Goal: Task Accomplishment & Management: Use online tool/utility

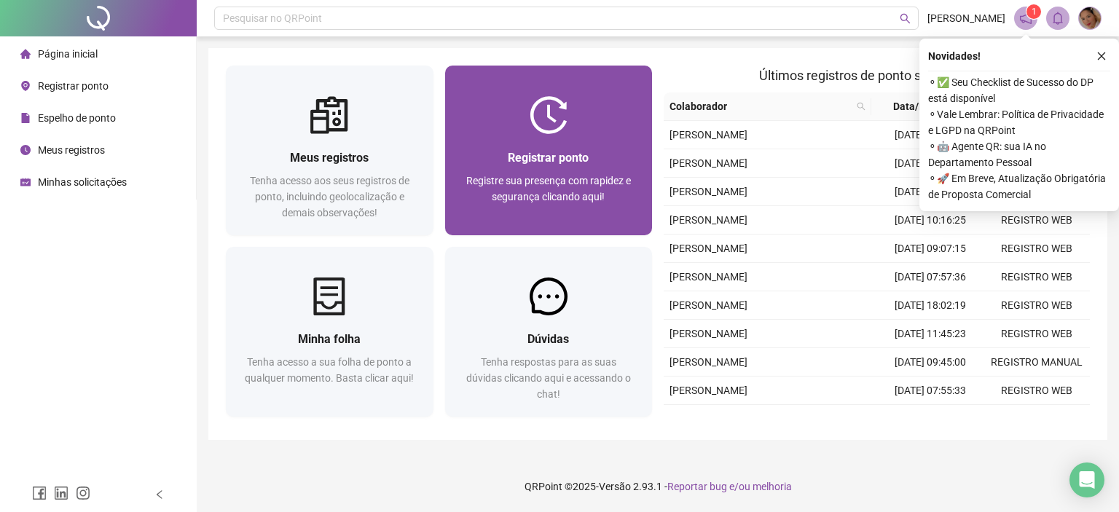
click at [509, 127] on div at bounding box center [549, 115] width 208 height 38
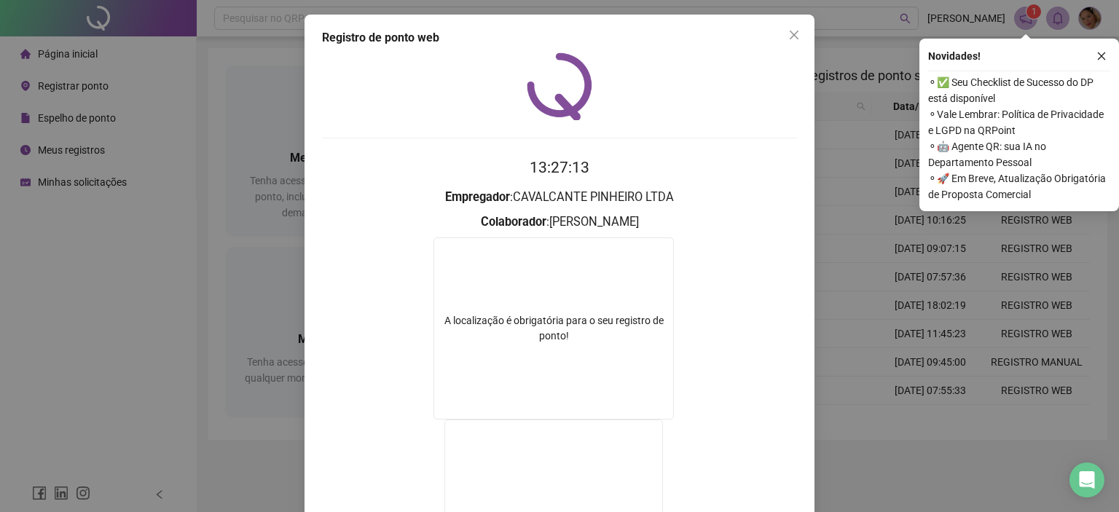
drag, startPoint x: 784, startPoint y: 33, endPoint x: 761, endPoint y: 58, distance: 34.1
click at [788, 33] on icon "close" at bounding box center [794, 35] width 12 height 12
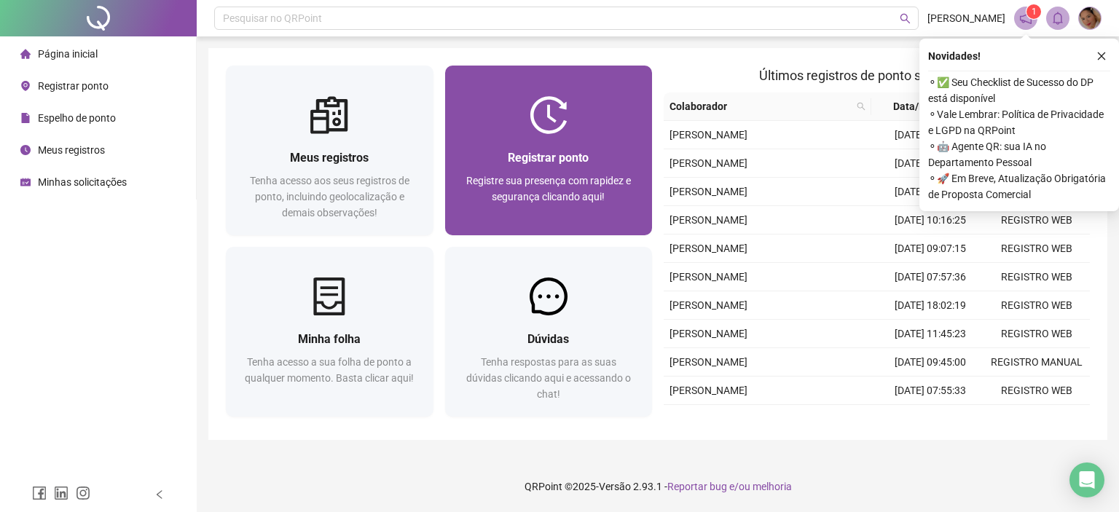
click at [554, 171] on div "Registrar ponto Registre sua presença com rapidez e segurança clicando aqui!" at bounding box center [549, 185] width 173 height 72
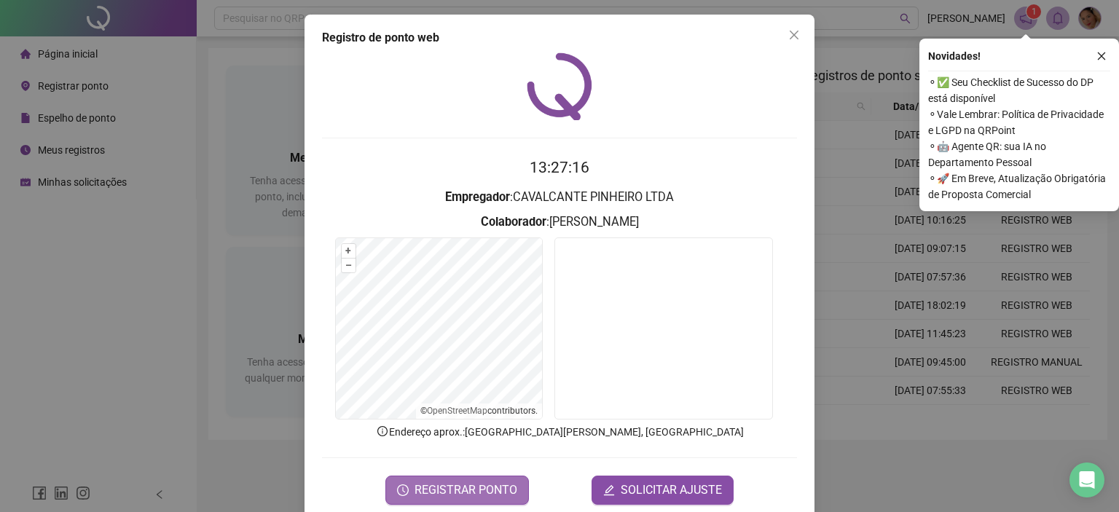
click at [447, 487] on span "REGISTRAR PONTO" at bounding box center [466, 490] width 103 height 17
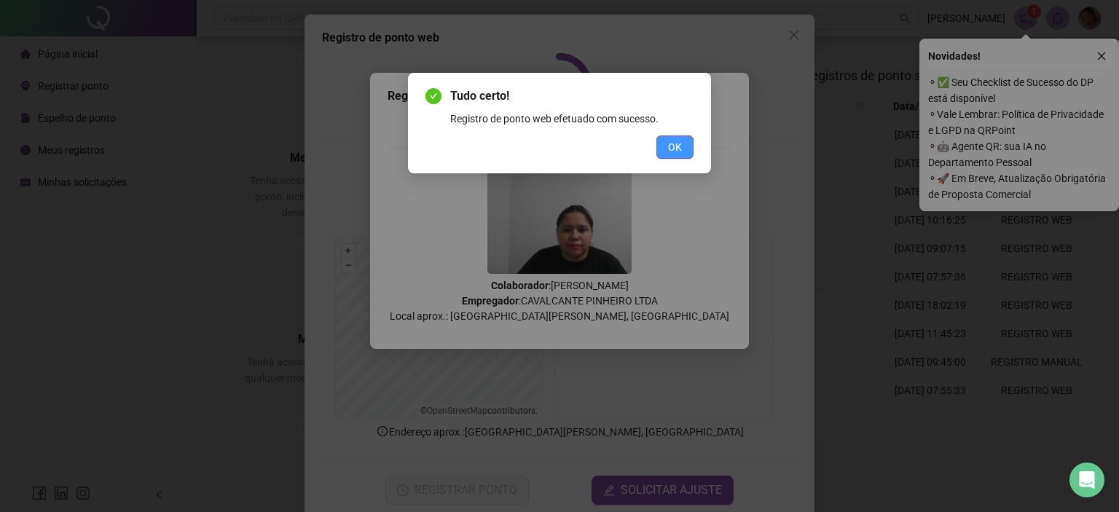
click at [678, 142] on span "OK" at bounding box center [675, 147] width 14 height 16
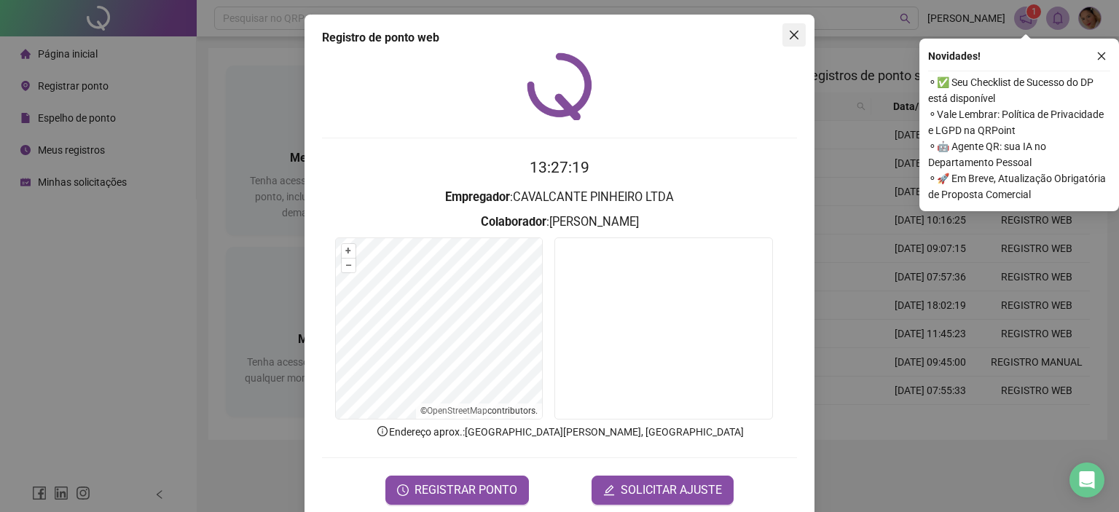
click at [790, 36] on icon "close" at bounding box center [794, 35] width 9 height 9
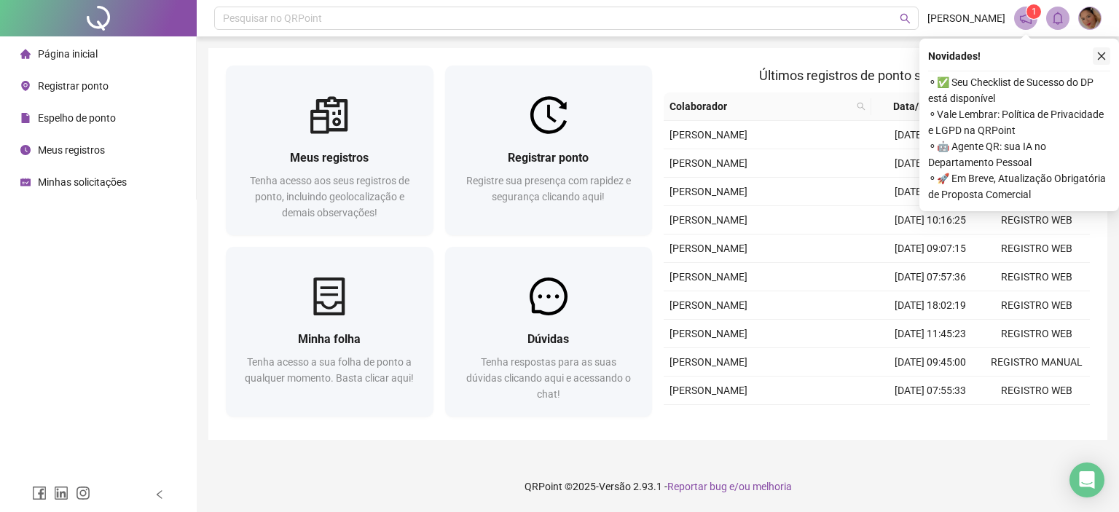
click at [1097, 54] on icon "close" at bounding box center [1101, 56] width 10 height 10
